Goal: Transaction & Acquisition: Purchase product/service

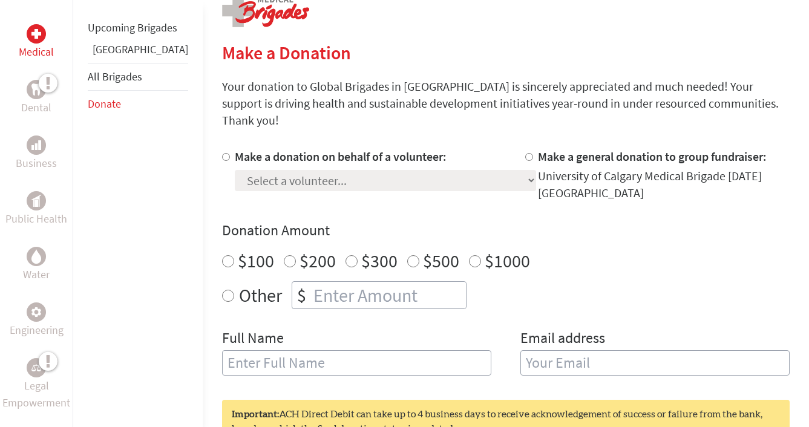
scroll to position [260, 0]
click at [222, 152] on input "Make a donation on behalf of a volunteer:" at bounding box center [226, 156] width 8 height 8
radio input "true"
click at [235, 169] on select "Select a volunteer... [PERSON_NAME] [PERSON_NAME] [PERSON_NAME] [PERSON_NAME] […" at bounding box center [385, 179] width 301 height 21
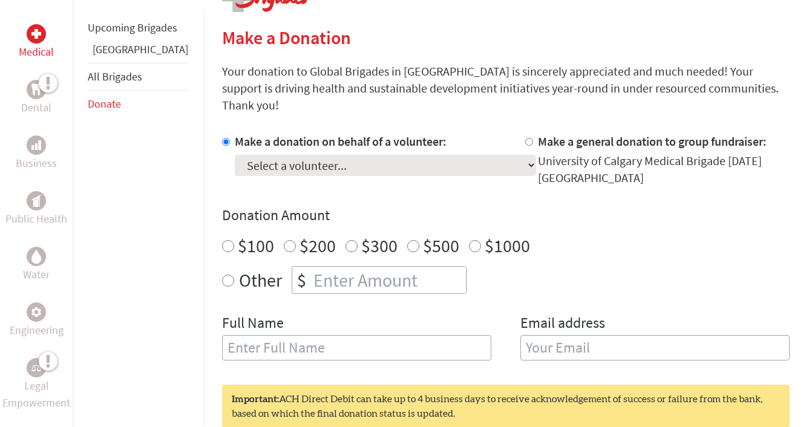
scroll to position [277, 0]
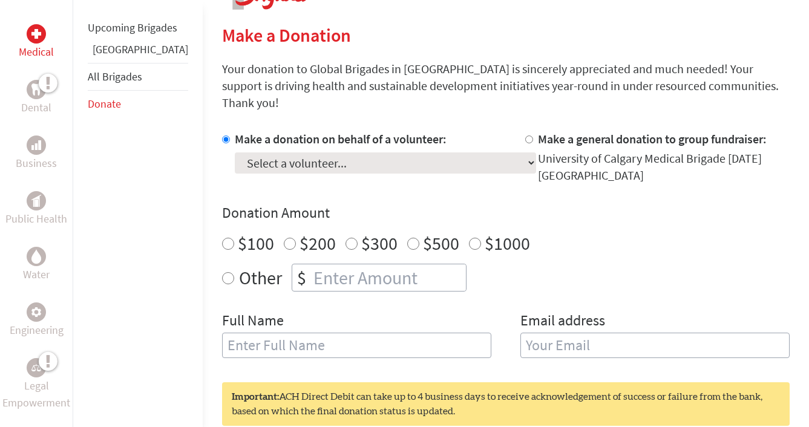
radio input "true"
click at [362, 264] on input "number" at bounding box center [388, 277] width 155 height 27
type input "10"
click at [555, 203] on div "Donation Amount $100 $200 $300 $500 $1000 Other $ 10" at bounding box center [506, 247] width 568 height 88
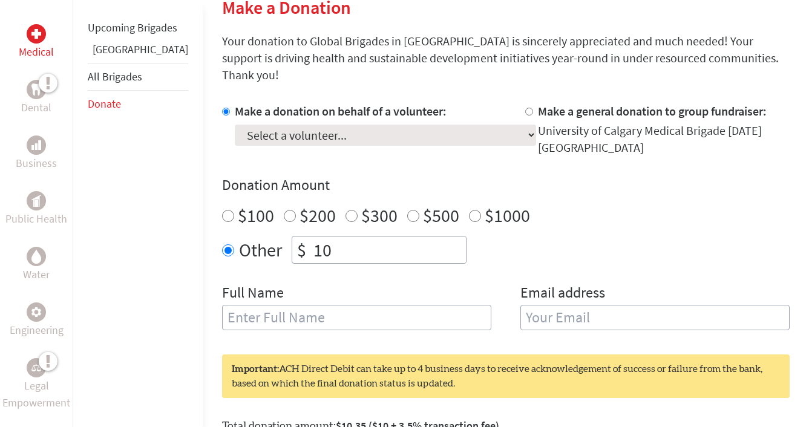
scroll to position [359, 0]
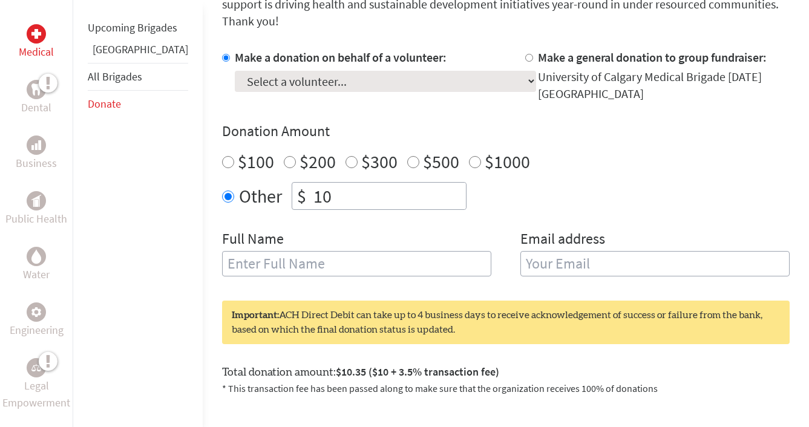
click at [387, 251] on input "text" at bounding box center [356, 263] width 269 height 25
type input "[PERSON_NAME]"
click at [673, 251] on input "email" at bounding box center [654, 263] width 269 height 25
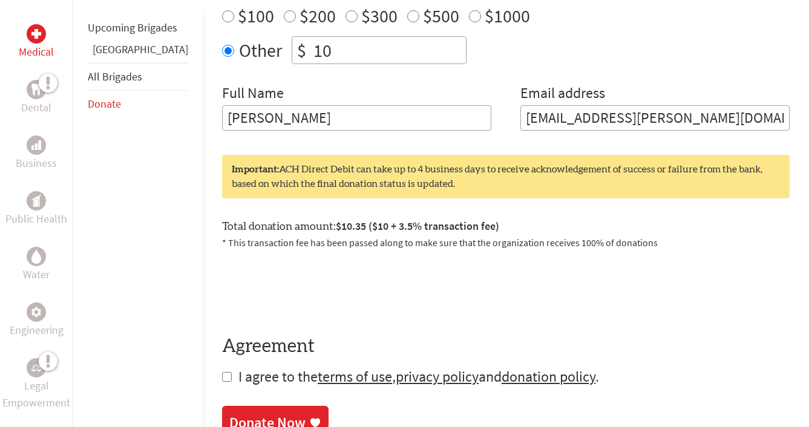
scroll to position [523, 0]
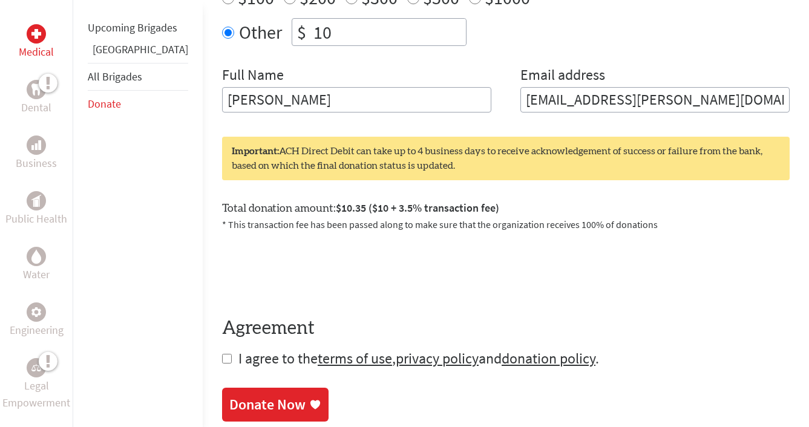
type input "[EMAIL_ADDRESS][PERSON_NAME][DOMAIN_NAME]"
click at [222, 336] on section "Make a Donation Your donation to Global Brigades in [GEOGRAPHIC_DATA] is sincer…" at bounding box center [506, 100] width 568 height 643
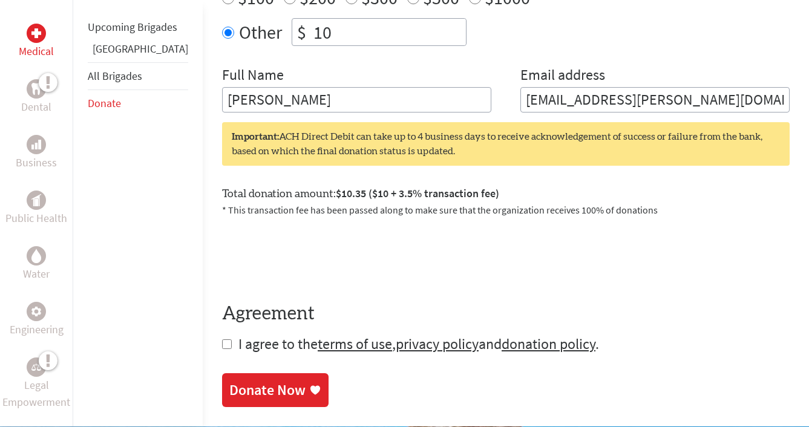
click at [222, 339] on input "checkbox" at bounding box center [227, 344] width 10 height 10
checkbox input "true"
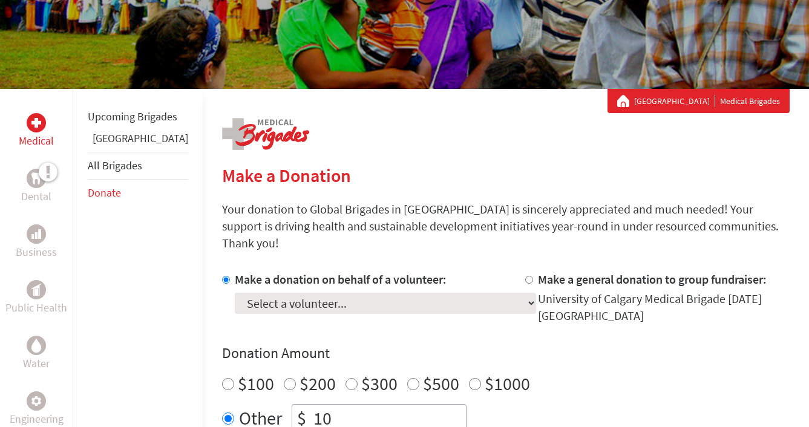
scroll to position [0, 0]
